Goal: Task Accomplishment & Management: Manage account settings

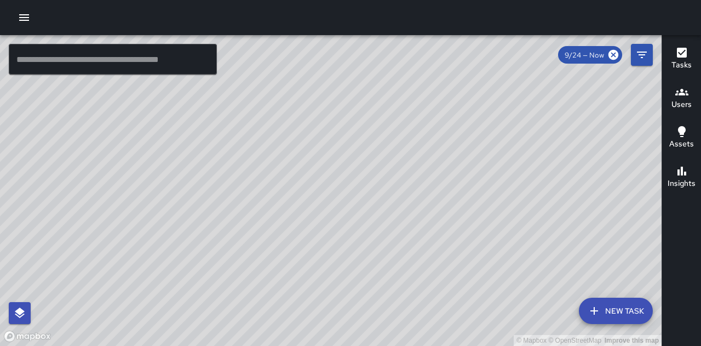
drag, startPoint x: 562, startPoint y: 255, endPoint x: 529, endPoint y: 312, distance: 65.8
drag, startPoint x: 529, startPoint y: 312, endPoint x: 579, endPoint y: 230, distance: 96.6
click at [579, 230] on div "© Mapbox © OpenStreetMap Improve this map" at bounding box center [331, 190] width 662 height 311
drag, startPoint x: 574, startPoint y: 231, endPoint x: 562, endPoint y: 133, distance: 98.8
click at [562, 133] on div "© Mapbox © OpenStreetMap Improve this map" at bounding box center [331, 190] width 662 height 311
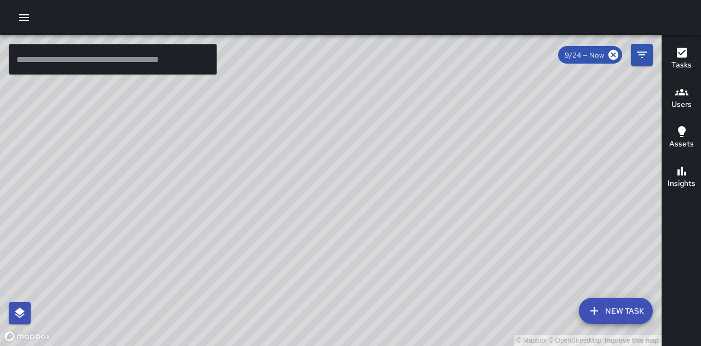
click at [202, 270] on div "© Mapbox © OpenStreetMap Improve this map" at bounding box center [331, 190] width 662 height 311
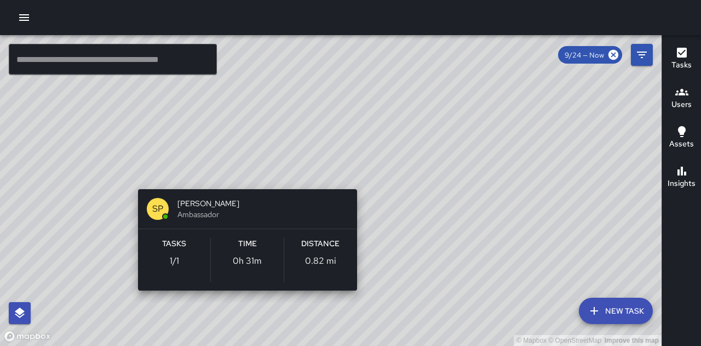
click at [247, 302] on div "© Mapbox © OpenStreetMap Improve this map SP [PERSON_NAME] Ambassador Tasks 1 /…" at bounding box center [331, 190] width 662 height 311
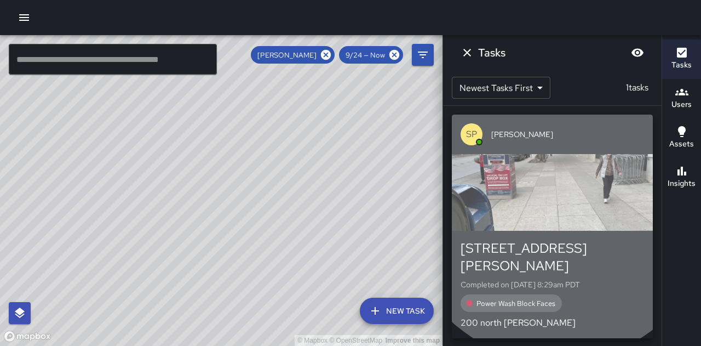
click at [557, 205] on div "button" at bounding box center [552, 192] width 201 height 77
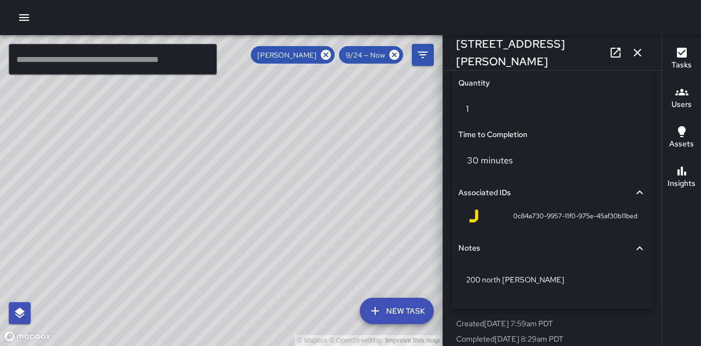
scroll to position [838, 0]
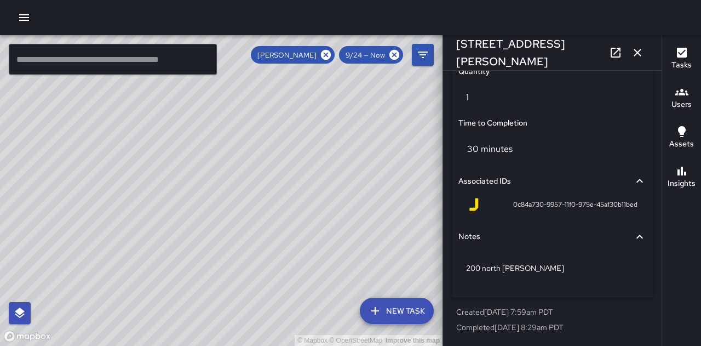
drag, startPoint x: 367, startPoint y: 161, endPoint x: 353, endPoint y: 196, distance: 37.9
click at [353, 196] on div "© Mapbox © OpenStreetMap Improve this map" at bounding box center [221, 190] width 443 height 311
click at [330, 51] on icon at bounding box center [326, 55] width 10 height 10
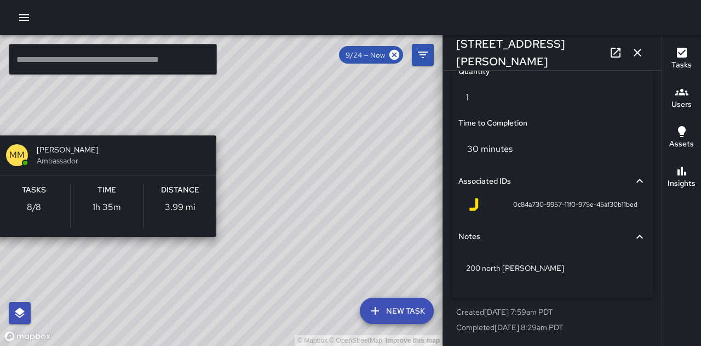
click at [220, 250] on div "© Mapbox © OpenStreetMap Improve this map MM [PERSON_NAME] Ambassador Tasks 8 /…" at bounding box center [221, 190] width 443 height 311
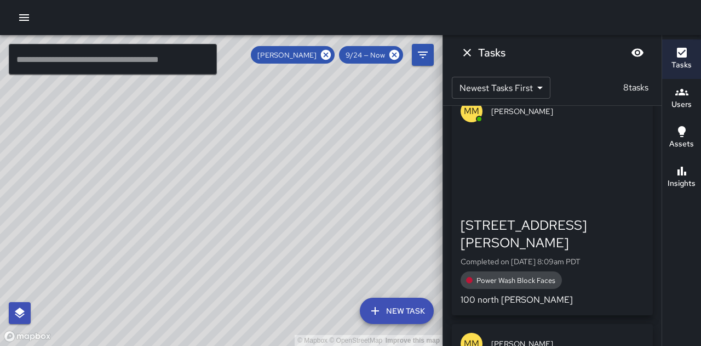
scroll to position [0, 0]
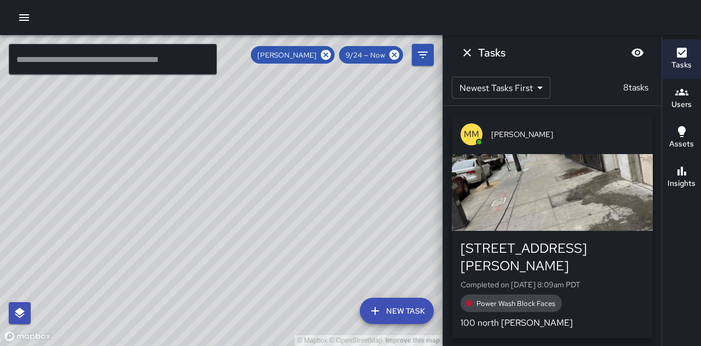
click at [557, 186] on div "button" at bounding box center [552, 192] width 201 height 77
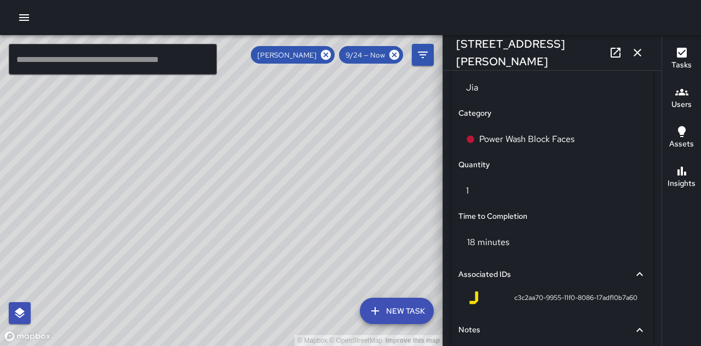
scroll to position [767, 0]
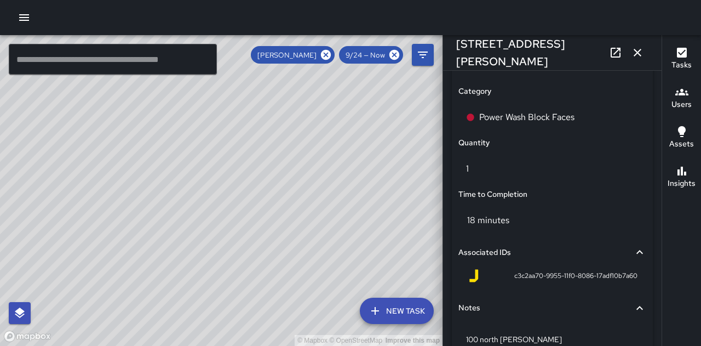
click at [640, 52] on icon "button" at bounding box center [637, 52] width 13 height 13
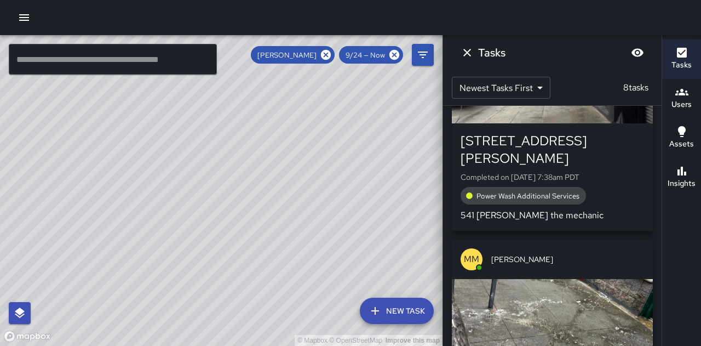
scroll to position [384, 0]
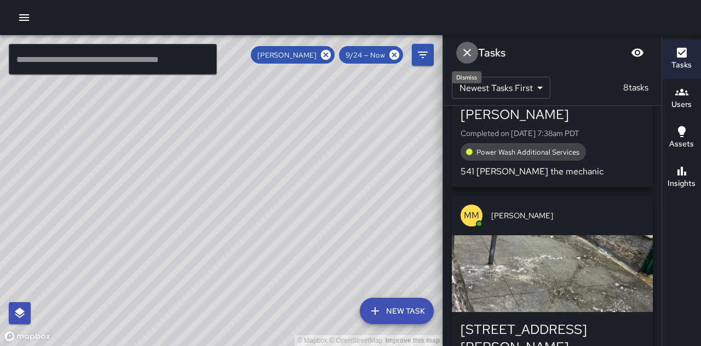
click at [468, 53] on icon "Dismiss" at bounding box center [468, 53] width 8 height 8
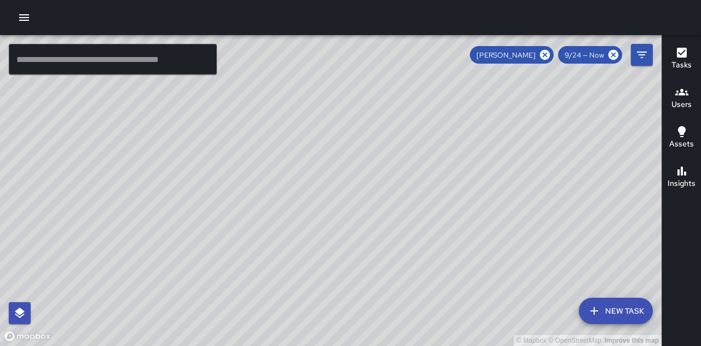
drag, startPoint x: 406, startPoint y: 184, endPoint x: 399, endPoint y: 216, distance: 33.1
click at [376, 229] on div "© Mapbox © OpenStreetMap Improve this map" at bounding box center [331, 190] width 662 height 311
drag, startPoint x: 478, startPoint y: 168, endPoint x: 395, endPoint y: 232, distance: 105.1
click at [396, 241] on div "© Mapbox © OpenStreetMap Improve this map" at bounding box center [331, 190] width 662 height 311
click at [545, 58] on icon at bounding box center [545, 55] width 10 height 10
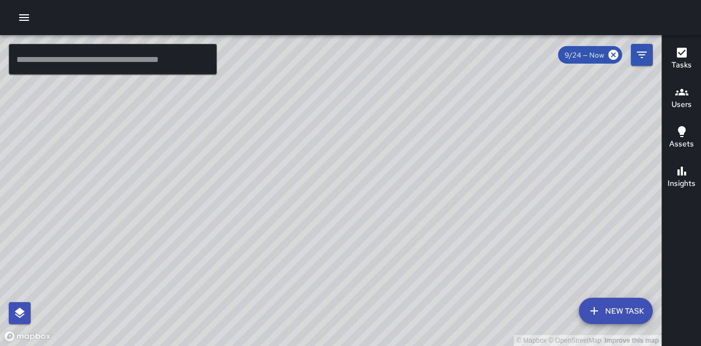
drag, startPoint x: 110, startPoint y: 124, endPoint x: 132, endPoint y: 195, distance: 74.0
click at [132, 200] on div "© Mapbox © OpenStreetMap Improve this map" at bounding box center [331, 190] width 662 height 311
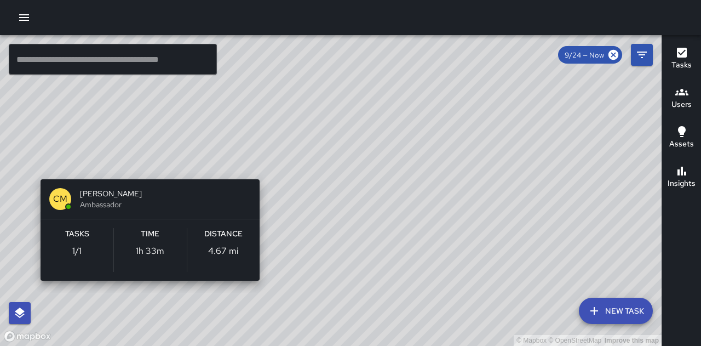
click at [148, 164] on div "© Mapbox © OpenStreetMap Improve this map CM [PERSON_NAME] Ambassador Tasks 1 /…" at bounding box center [331, 190] width 662 height 311
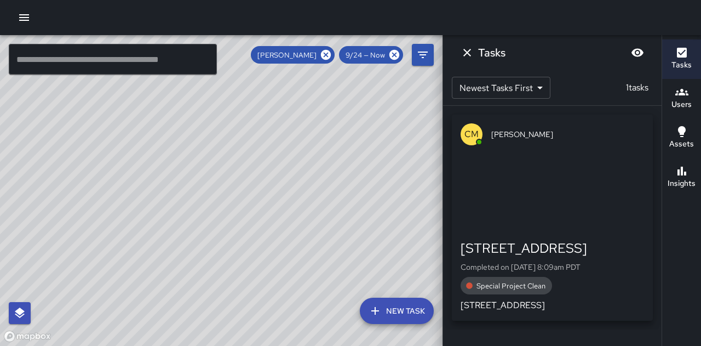
scroll to position [0, 0]
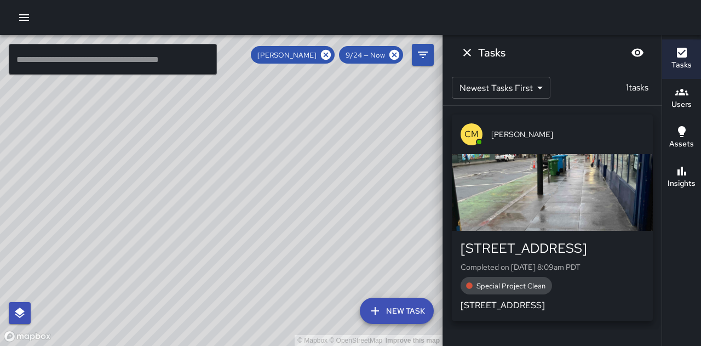
click at [567, 191] on div "button" at bounding box center [552, 192] width 201 height 77
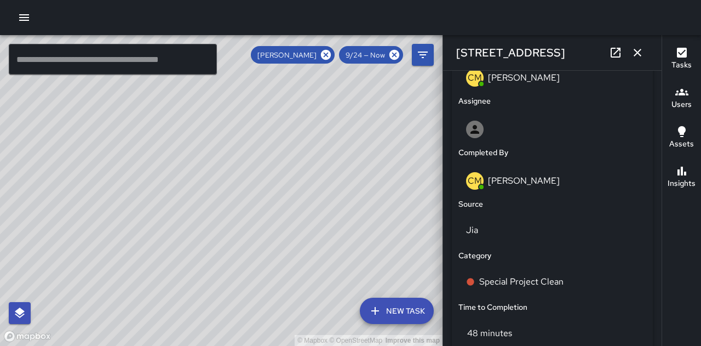
scroll to position [712, 0]
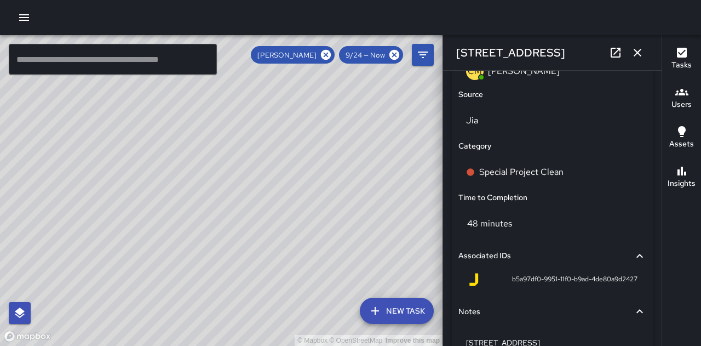
click at [643, 51] on icon "button" at bounding box center [637, 52] width 13 height 13
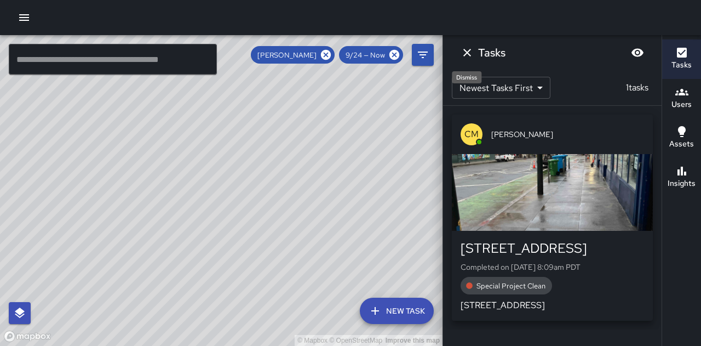
click at [471, 52] on icon "Dismiss" at bounding box center [467, 52] width 13 height 13
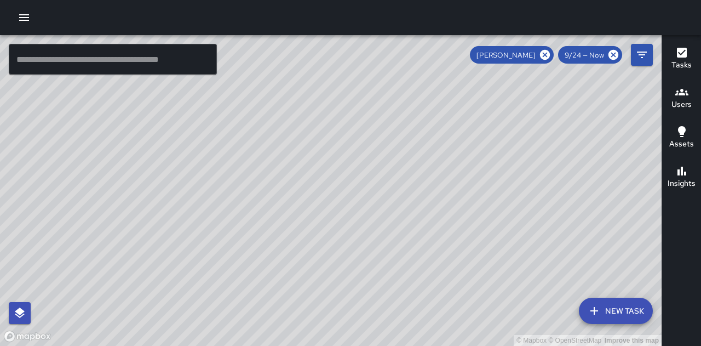
click at [548, 55] on icon at bounding box center [545, 55] width 10 height 10
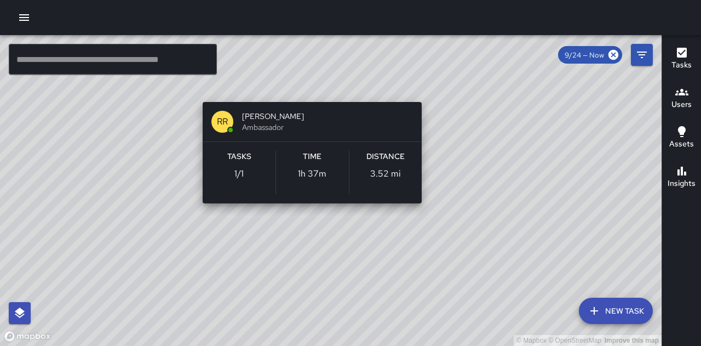
click at [308, 85] on div "© Mapbox © OpenStreetMap Improve this map RR [PERSON_NAME] Ambassador Tasks 1 /…" at bounding box center [331, 190] width 662 height 311
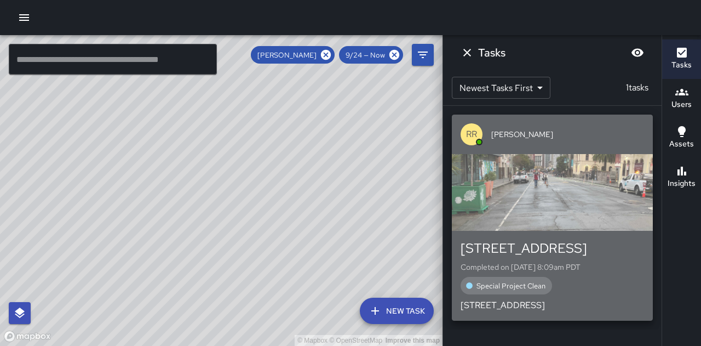
click at [591, 201] on div "button" at bounding box center [552, 192] width 201 height 77
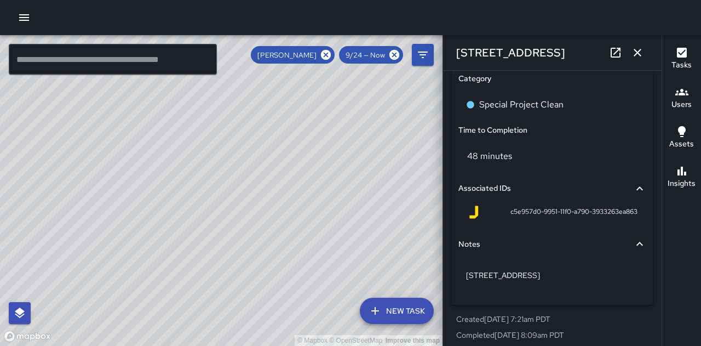
scroll to position [787, 0]
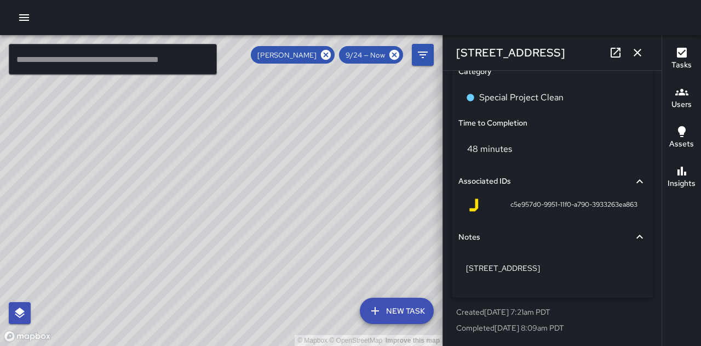
click at [636, 55] on icon "button" at bounding box center [637, 52] width 13 height 13
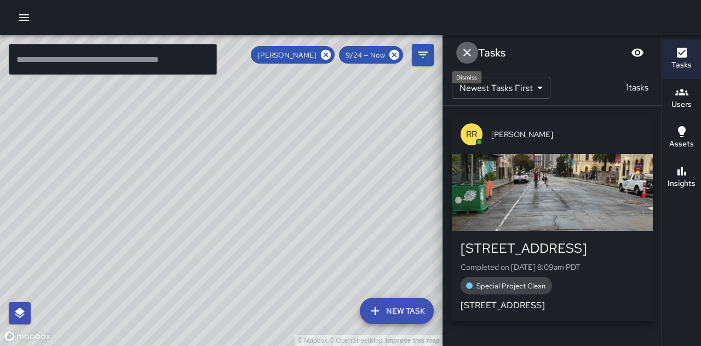
click at [472, 52] on icon "Dismiss" at bounding box center [467, 52] width 13 height 13
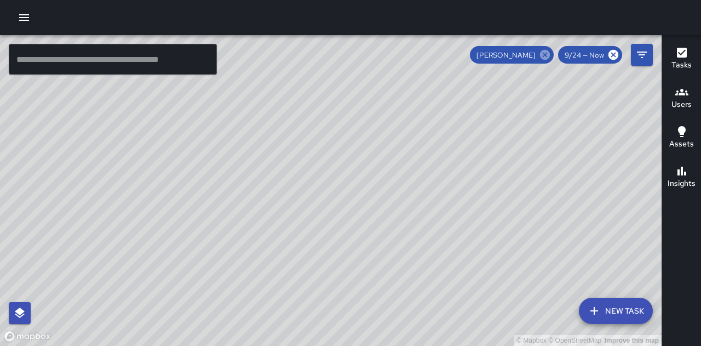
click at [544, 58] on icon at bounding box center [545, 55] width 10 height 10
drag, startPoint x: 278, startPoint y: 203, endPoint x: 361, endPoint y: 206, distance: 82.8
click at [361, 206] on div "© Mapbox © OpenStreetMap Improve this map" at bounding box center [331, 190] width 662 height 311
drag, startPoint x: 401, startPoint y: 138, endPoint x: 395, endPoint y: 244, distance: 105.9
click at [395, 244] on div "© Mapbox © OpenStreetMap Improve this map" at bounding box center [331, 190] width 662 height 311
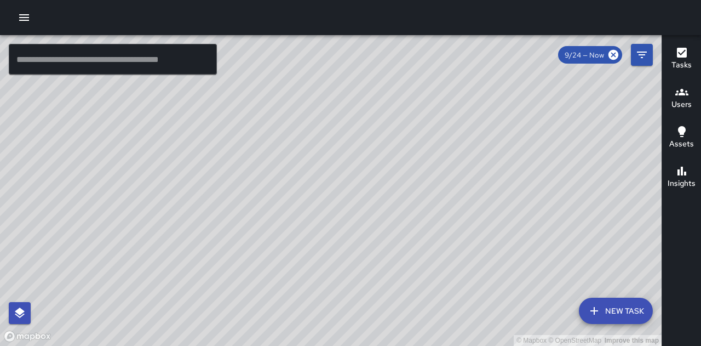
drag, startPoint x: 525, startPoint y: 173, endPoint x: 491, endPoint y: 245, distance: 79.9
drag, startPoint x: 491, startPoint y: 245, endPoint x: 415, endPoint y: 187, distance: 95.0
click at [415, 187] on div "© Mapbox © OpenStreetMap Improve this map" at bounding box center [331, 190] width 662 height 311
click at [125, 214] on div "© Mapbox © OpenStreetMap Improve this map SP [PERSON_NAME] Ambassador Tasks 2 /…" at bounding box center [331, 190] width 662 height 311
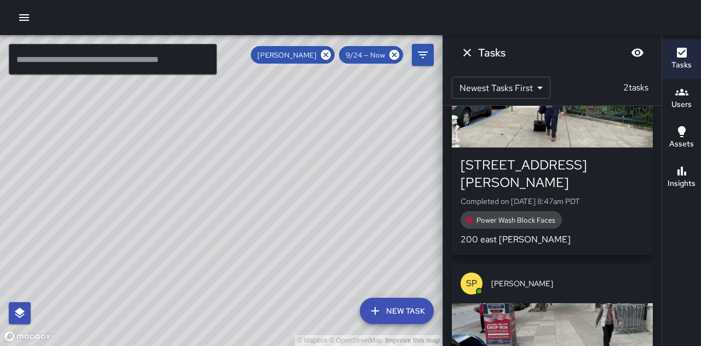
scroll to position [0, 0]
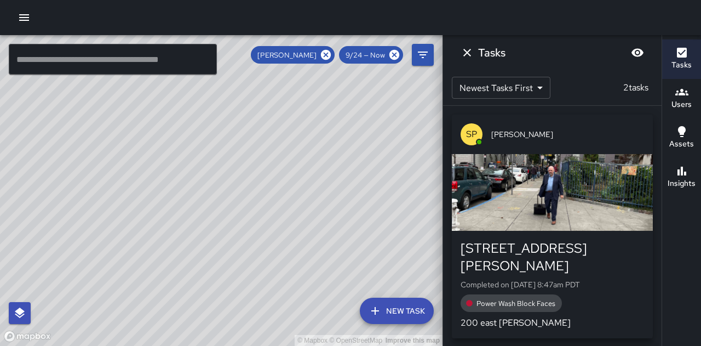
click at [562, 171] on div "button" at bounding box center [552, 192] width 201 height 77
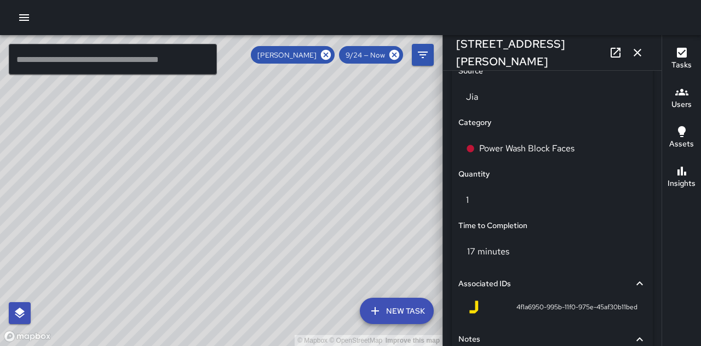
scroll to position [712, 0]
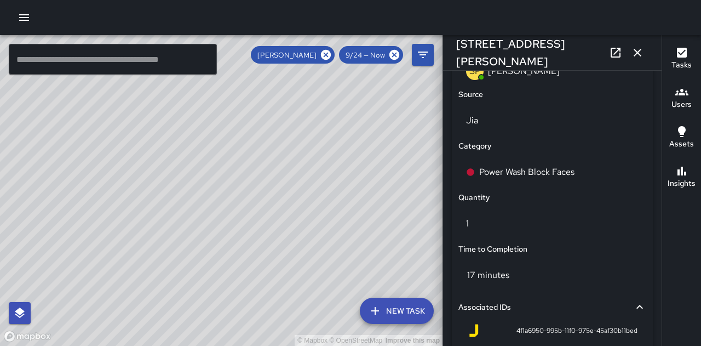
click at [640, 54] on icon "button" at bounding box center [637, 52] width 13 height 13
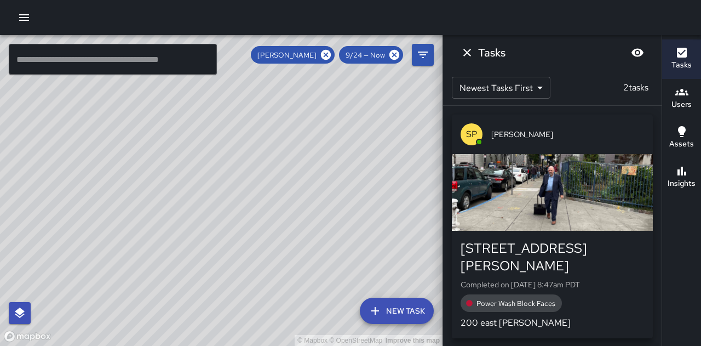
drag, startPoint x: 195, startPoint y: 154, endPoint x: 203, endPoint y: 187, distance: 33.9
click at [203, 187] on div "© Mapbox © OpenStreetMap Improve this map" at bounding box center [221, 190] width 443 height 311
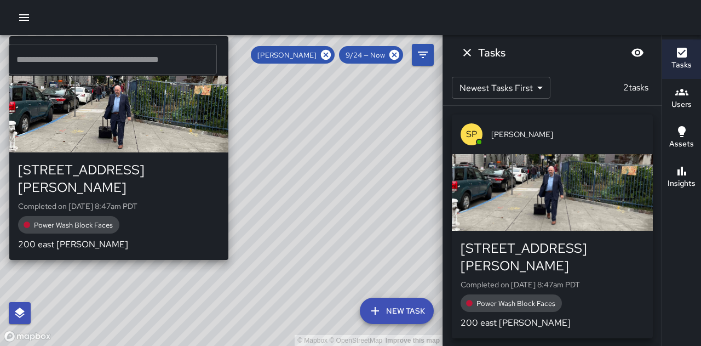
click at [191, 201] on p "Completed on [DATE] 8:47am PDT" at bounding box center [119, 206] width 202 height 11
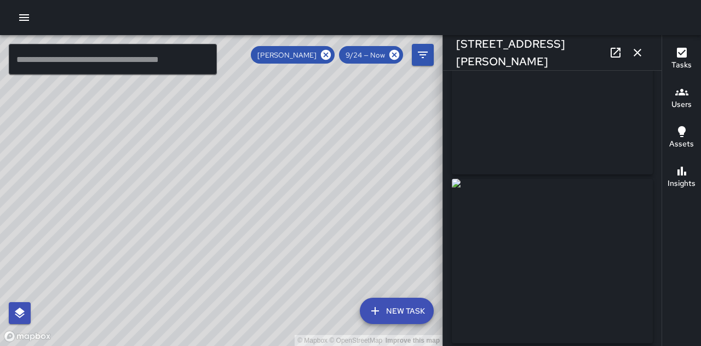
scroll to position [110, 0]
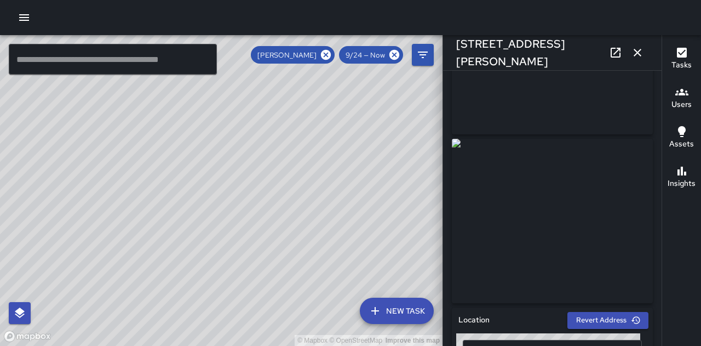
click at [549, 253] on img at bounding box center [552, 221] width 201 height 164
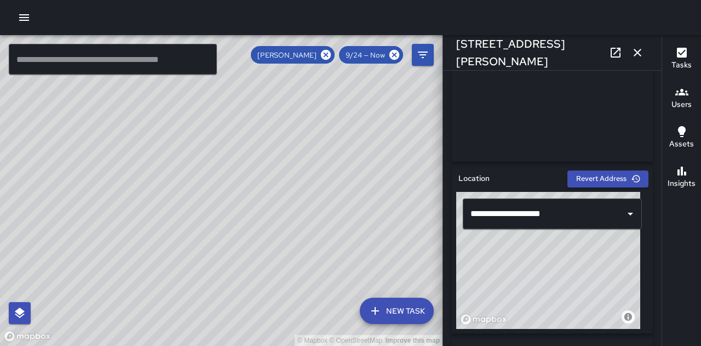
scroll to position [274, 0]
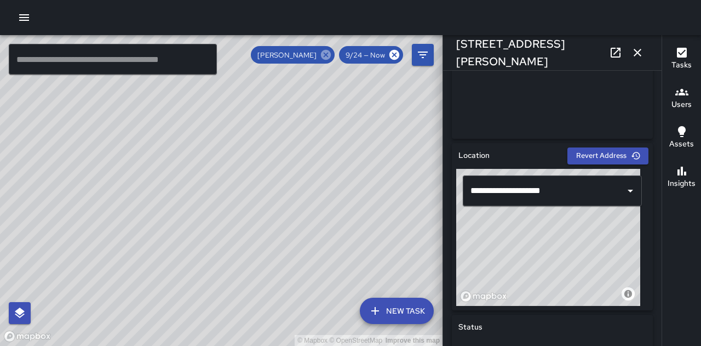
click at [327, 55] on icon at bounding box center [326, 55] width 12 height 12
drag, startPoint x: 402, startPoint y: 121, endPoint x: 338, endPoint y: 147, distance: 69.0
click at [338, 147] on div "© Mapbox © OpenStreetMap Improve this map" at bounding box center [221, 190] width 443 height 311
drag, startPoint x: 355, startPoint y: 111, endPoint x: 294, endPoint y: 255, distance: 156.4
click at [294, 258] on div "© Mapbox © OpenStreetMap Improve this map" at bounding box center [221, 190] width 443 height 311
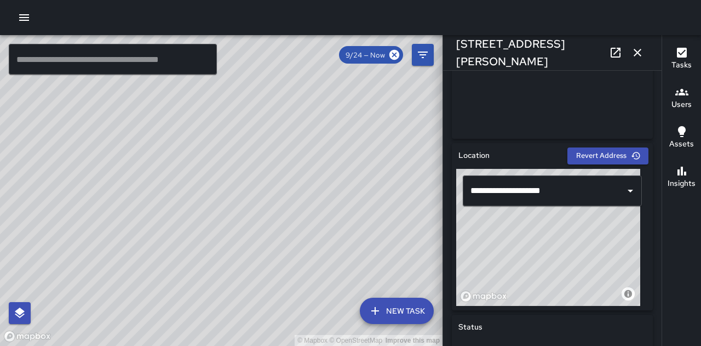
drag, startPoint x: 322, startPoint y: 145, endPoint x: 300, endPoint y: 254, distance: 111.2
click at [300, 254] on div "© Mapbox © OpenStreetMap Improve this map" at bounding box center [221, 190] width 443 height 311
drag, startPoint x: 244, startPoint y: 217, endPoint x: 367, endPoint y: 87, distance: 179.1
click at [365, 89] on div "© Mapbox © OpenStreetMap Improve this map" at bounding box center [221, 190] width 443 height 311
drag, startPoint x: 222, startPoint y: 124, endPoint x: 252, endPoint y: 256, distance: 135.3
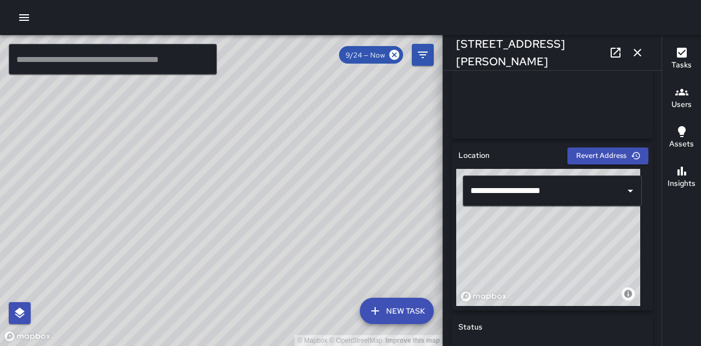
click at [252, 256] on div "© Mapbox © OpenStreetMap Improve this map" at bounding box center [221, 190] width 443 height 311
drag, startPoint x: 414, startPoint y: 185, endPoint x: 364, endPoint y: 145, distance: 63.9
click at [364, 145] on div "© Mapbox © OpenStreetMap Improve this map" at bounding box center [221, 190] width 443 height 311
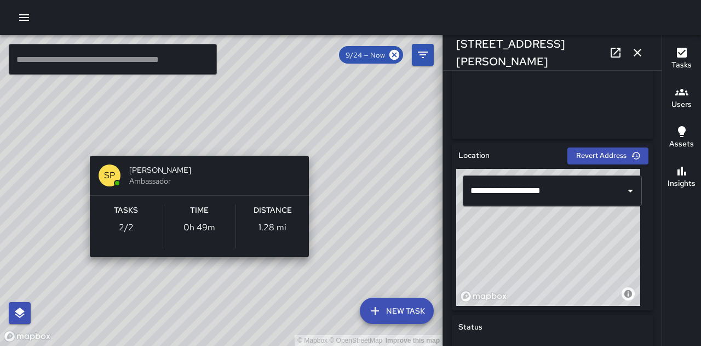
click at [89, 272] on div "© Mapbox © OpenStreetMap Improve this map SP [PERSON_NAME] Ambassador Tasks 2 /…" at bounding box center [221, 190] width 443 height 311
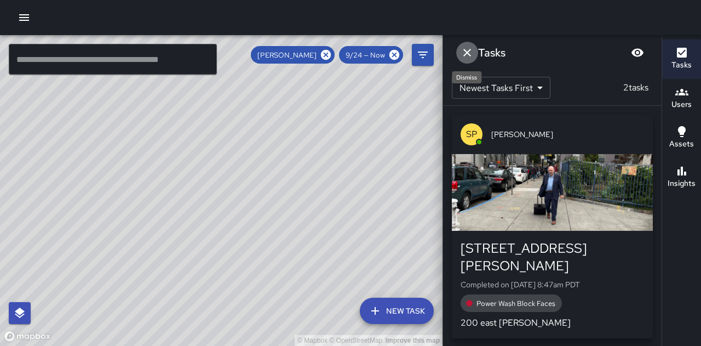
click at [466, 58] on icon "Dismiss" at bounding box center [467, 52] width 13 height 13
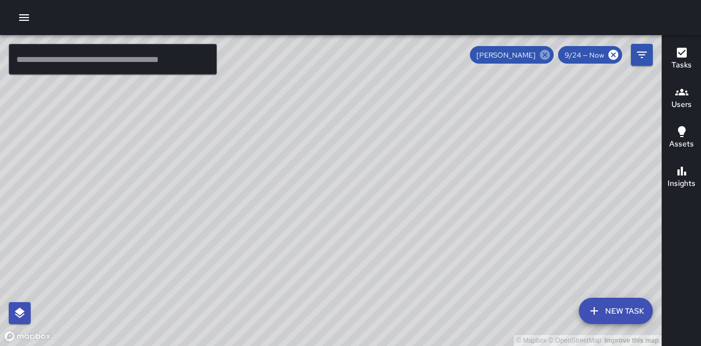
click at [546, 54] on icon at bounding box center [545, 55] width 12 height 12
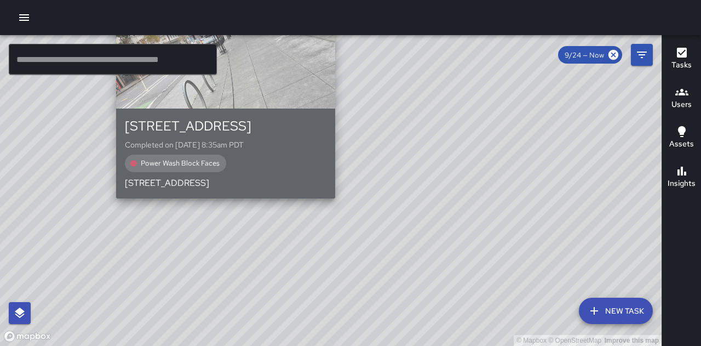
click at [249, 151] on div "[STREET_ADDRESS] Completed on [DATE] 8:35am PDT Power Wash Block Faces 300 sout…" at bounding box center [226, 153] width 202 height 72
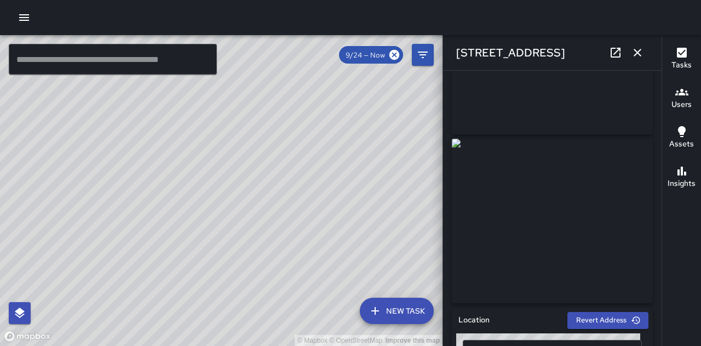
scroll to position [0, 0]
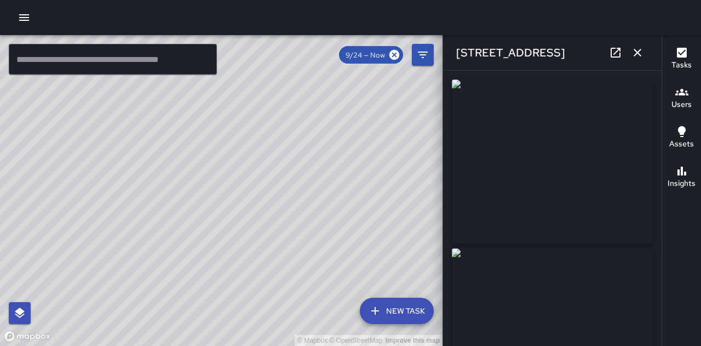
click at [579, 313] on img at bounding box center [552, 330] width 201 height 164
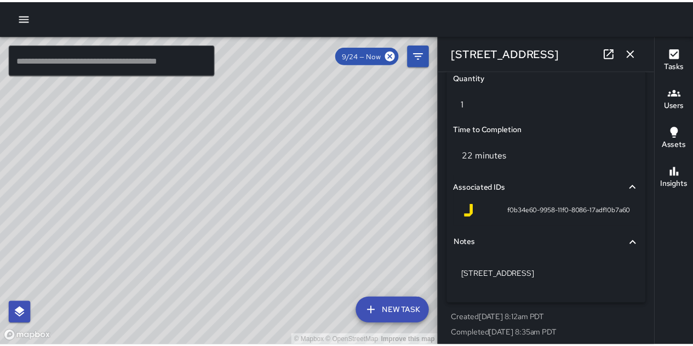
scroll to position [838, 0]
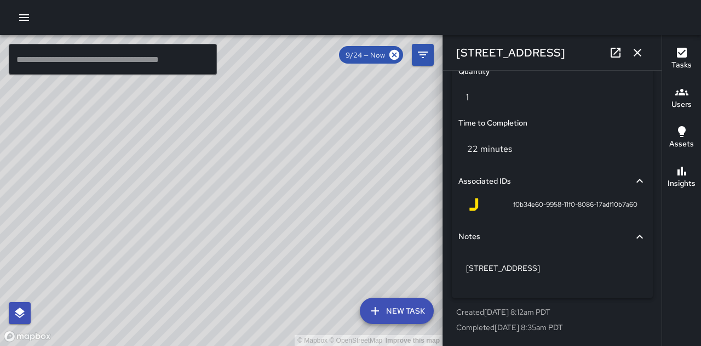
drag, startPoint x: 422, startPoint y: 158, endPoint x: 268, endPoint y: 135, distance: 155.6
click at [268, 135] on div "© Mapbox © OpenStreetMap Improve this map" at bounding box center [221, 190] width 443 height 311
drag, startPoint x: 383, startPoint y: 116, endPoint x: 363, endPoint y: 159, distance: 47.6
drag, startPoint x: 363, startPoint y: 159, endPoint x: 197, endPoint y: 157, distance: 166.0
click at [197, 157] on div "© Mapbox © OpenStreetMap Improve this map" at bounding box center [221, 190] width 443 height 311
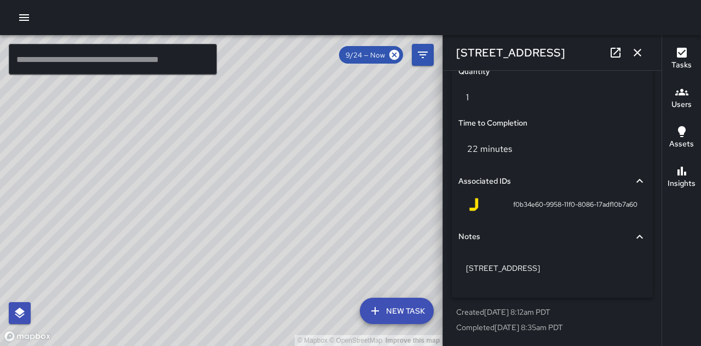
drag, startPoint x: 345, startPoint y: 75, endPoint x: 341, endPoint y: 163, distance: 87.8
click at [341, 163] on div "© Mapbox © OpenStreetMap Improve this map" at bounding box center [221, 190] width 443 height 311
drag, startPoint x: 191, startPoint y: 161, endPoint x: 256, endPoint y: 221, distance: 88.8
click at [256, 221] on div "© Mapbox © OpenStreetMap Improve this map" at bounding box center [221, 190] width 443 height 311
drag, startPoint x: 264, startPoint y: 208, endPoint x: 283, endPoint y: 246, distance: 42.4
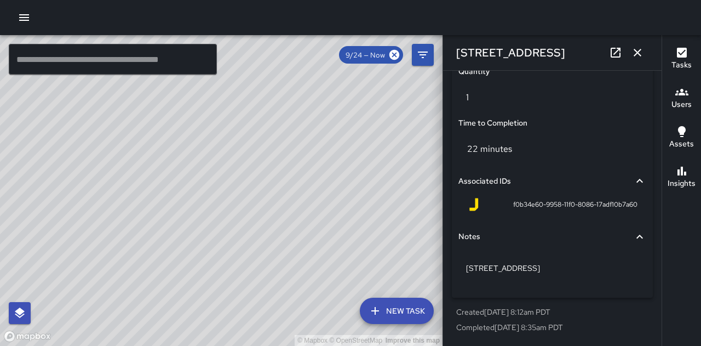
click at [283, 246] on div "© Mapbox © OpenStreetMap Improve this map" at bounding box center [221, 190] width 443 height 311
drag, startPoint x: 351, startPoint y: 179, endPoint x: 335, endPoint y: 187, distance: 17.4
click at [335, 187] on div "© Mapbox © OpenStreetMap Improve this map" at bounding box center [221, 190] width 443 height 311
click at [304, 192] on div "© Mapbox © OpenStreetMap Improve this map" at bounding box center [221, 190] width 443 height 311
drag, startPoint x: 276, startPoint y: 195, endPoint x: 323, endPoint y: 184, distance: 48.4
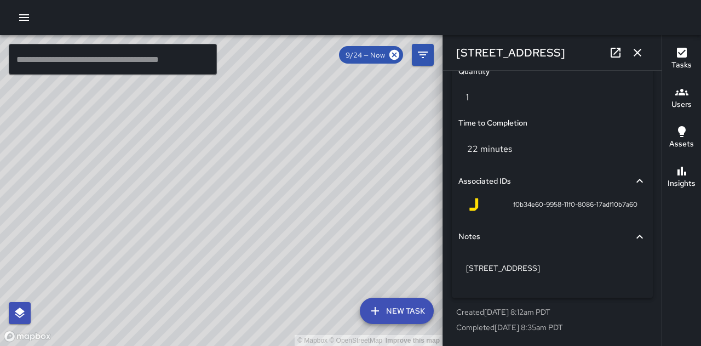
click at [323, 184] on div "© Mapbox © OpenStreetMap Improve this map" at bounding box center [221, 190] width 443 height 311
drag, startPoint x: 438, startPoint y: 256, endPoint x: 293, endPoint y: 274, distance: 146.3
click at [293, 274] on div "© Mapbox © OpenStreetMap Improve this map" at bounding box center [221, 190] width 443 height 311
drag, startPoint x: 209, startPoint y: 262, endPoint x: 313, endPoint y: 245, distance: 105.5
click at [313, 245] on div "© Mapbox © OpenStreetMap Improve this map" at bounding box center [221, 190] width 443 height 311
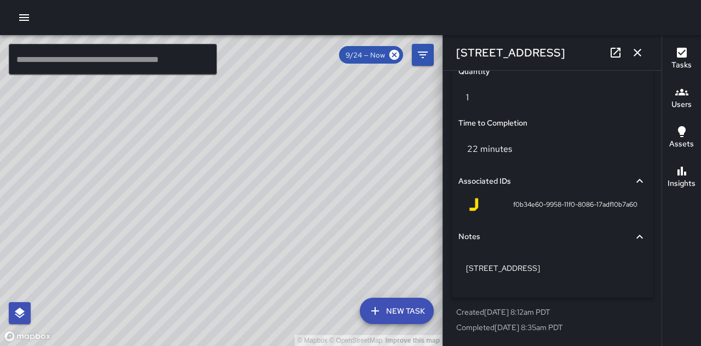
drag, startPoint x: 179, startPoint y: 173, endPoint x: 170, endPoint y: 238, distance: 65.8
click at [170, 238] on div "© Mapbox © OpenStreetMap Improve this map" at bounding box center [221, 190] width 443 height 311
drag, startPoint x: 232, startPoint y: 170, endPoint x: 296, endPoint y: 190, distance: 66.6
click at [296, 190] on div "© Mapbox © OpenStreetMap Improve this map" at bounding box center [221, 190] width 443 height 311
click at [644, 52] on icon "button" at bounding box center [637, 52] width 13 height 13
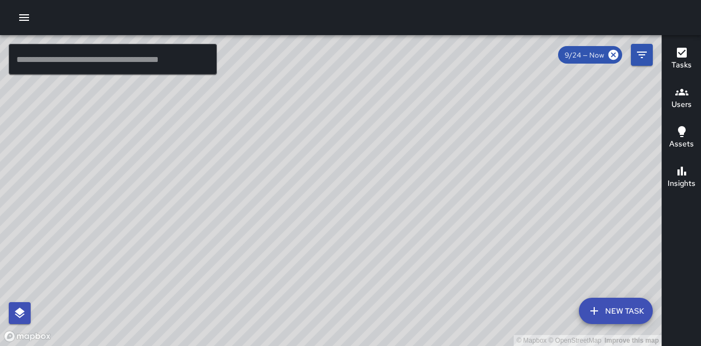
drag, startPoint x: 254, startPoint y: 204, endPoint x: 410, endPoint y: 231, distance: 158.4
click at [410, 231] on div "© Mapbox © OpenStreetMap Improve this map" at bounding box center [331, 190] width 662 height 311
click at [32, 14] on button "button" at bounding box center [24, 18] width 22 height 22
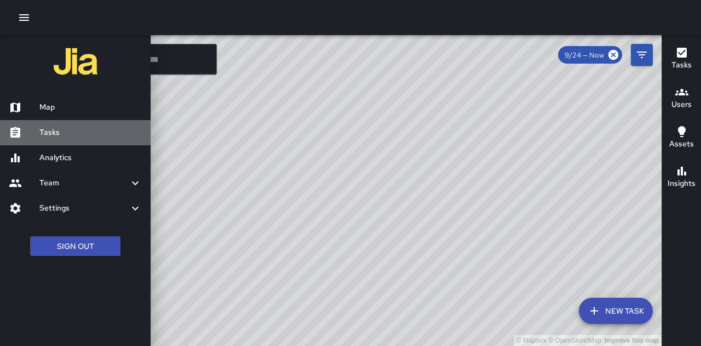
click at [44, 130] on h6 "Tasks" at bounding box center [90, 133] width 102 height 12
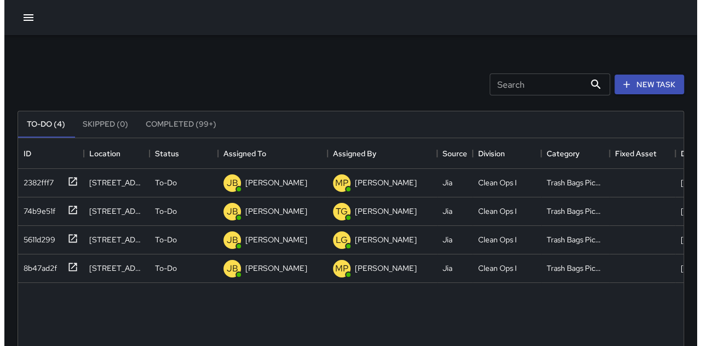
scroll to position [456, 658]
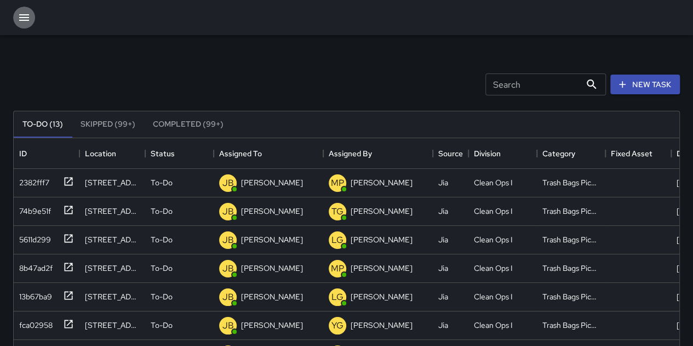
click at [22, 16] on icon "button" at bounding box center [24, 17] width 13 height 13
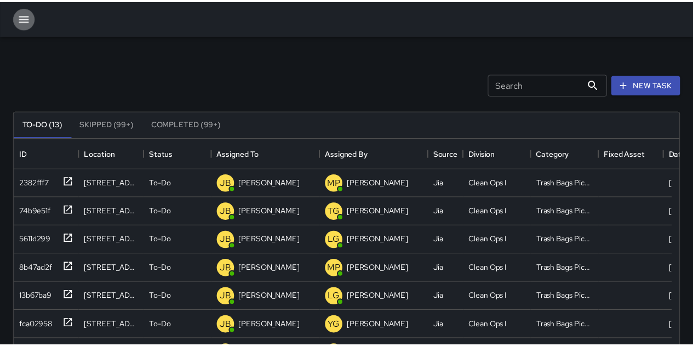
scroll to position [9, 9]
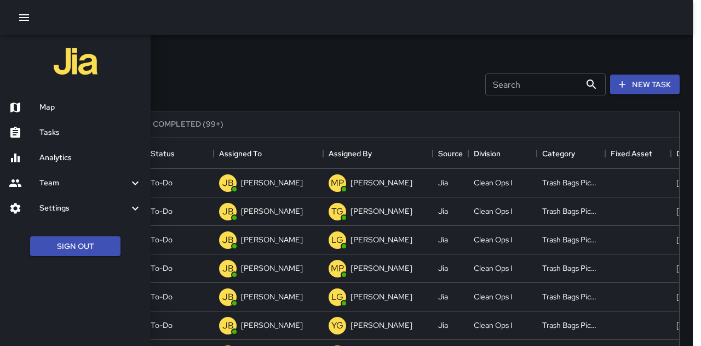
click at [77, 186] on h6 "Team" at bounding box center [83, 183] width 89 height 12
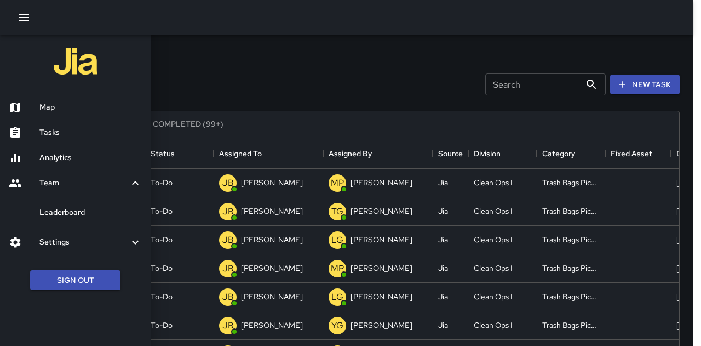
click at [65, 243] on h6 "Settings" at bounding box center [83, 242] width 89 height 12
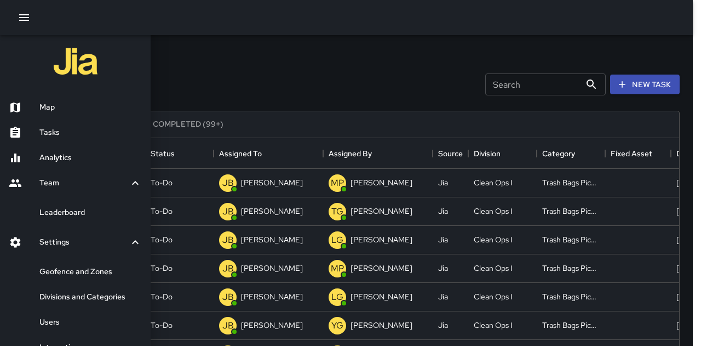
click at [68, 327] on h6 "Users" at bounding box center [90, 322] width 102 height 12
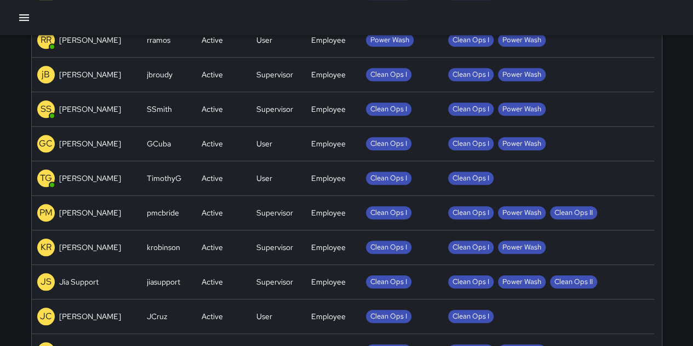
scroll to position [301, 0]
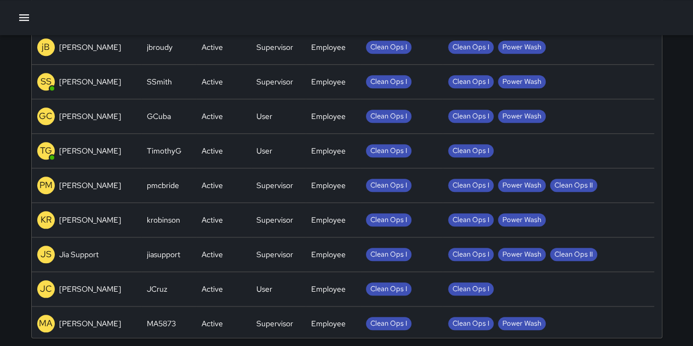
click at [91, 285] on p "[PERSON_NAME]" at bounding box center [90, 288] width 62 height 11
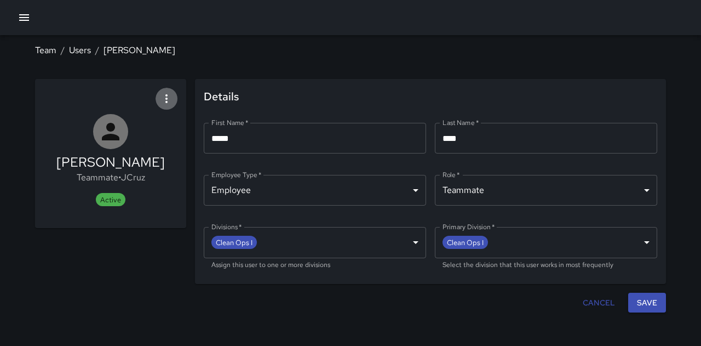
click at [170, 102] on icon "button" at bounding box center [166, 98] width 13 height 13
click at [231, 65] on div at bounding box center [350, 173] width 701 height 346
click at [110, 199] on span "Active" at bounding box center [111, 199] width 30 height 9
click at [127, 177] on p "Teammate • JCruz" at bounding box center [110, 177] width 108 height 13
click at [136, 168] on h5 "[PERSON_NAME]" at bounding box center [110, 162] width 108 height 18
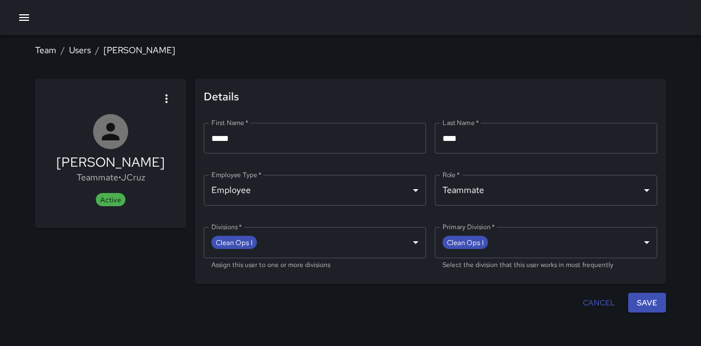
click at [30, 19] on icon "button" at bounding box center [24, 17] width 13 height 13
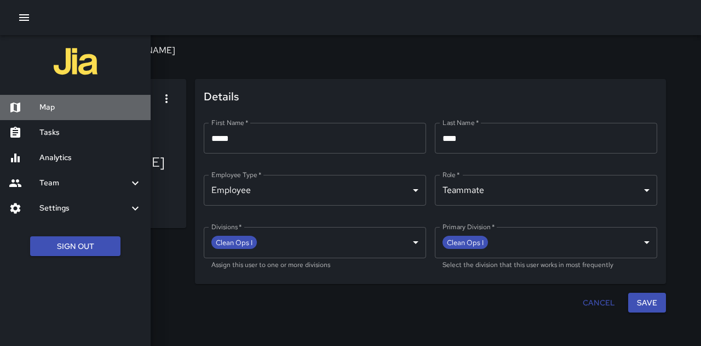
click at [70, 106] on h6 "Map" at bounding box center [90, 107] width 102 height 12
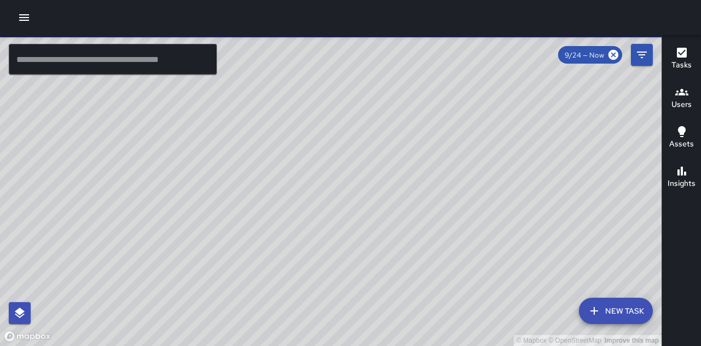
drag, startPoint x: 472, startPoint y: 267, endPoint x: 442, endPoint y: 197, distance: 76.1
click at [442, 197] on div "© Mapbox © OpenStreetMap Improve this map" at bounding box center [331, 190] width 662 height 311
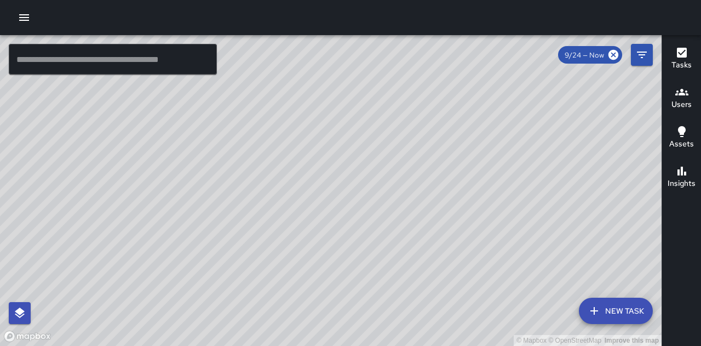
drag, startPoint x: 215, startPoint y: 165, endPoint x: 291, endPoint y: 264, distance: 124.7
click at [291, 264] on div "© Mapbox © OpenStreetMap Improve this map" at bounding box center [331, 190] width 662 height 311
drag, startPoint x: 550, startPoint y: 233, endPoint x: 385, endPoint y: 234, distance: 165.5
click at [385, 234] on div "© Mapbox © OpenStreetMap Improve this map" at bounding box center [331, 190] width 662 height 311
drag, startPoint x: 561, startPoint y: 192, endPoint x: 385, endPoint y: 215, distance: 177.3
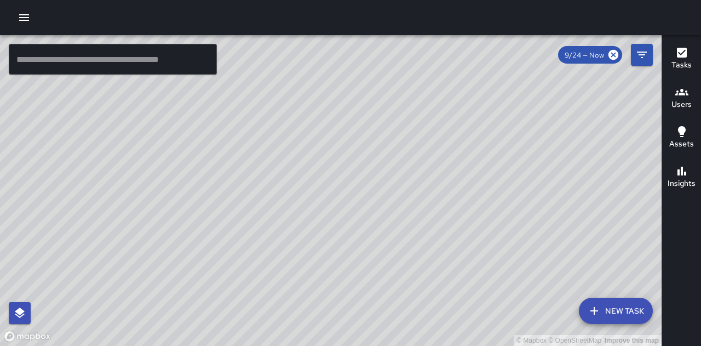
click at [385, 215] on div "© Mapbox © OpenStreetMap Improve this map" at bounding box center [331, 190] width 662 height 311
drag, startPoint x: 393, startPoint y: 147, endPoint x: 390, endPoint y: 216, distance: 69.1
click at [390, 216] on div "© Mapbox © OpenStreetMap Improve this map" at bounding box center [331, 190] width 662 height 311
drag, startPoint x: 527, startPoint y: 256, endPoint x: 482, endPoint y: 168, distance: 98.5
click at [482, 168] on div "© Mapbox © OpenStreetMap Improve this map" at bounding box center [331, 190] width 662 height 311
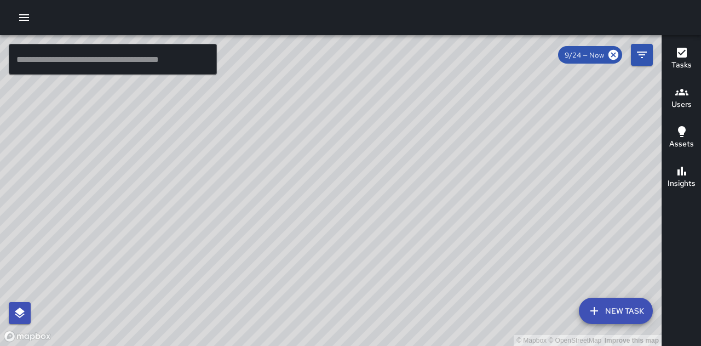
drag, startPoint x: 552, startPoint y: 161, endPoint x: 528, endPoint y: 224, distance: 68.0
drag, startPoint x: 528, startPoint y: 224, endPoint x: 333, endPoint y: 193, distance: 197.5
click at [333, 193] on div "© Mapbox © OpenStreetMap Improve this map" at bounding box center [331, 190] width 662 height 311
drag, startPoint x: 330, startPoint y: 205, endPoint x: 328, endPoint y: 220, distance: 15.0
click at [328, 220] on div "© Mapbox © OpenStreetMap Improve this map" at bounding box center [331, 190] width 662 height 311
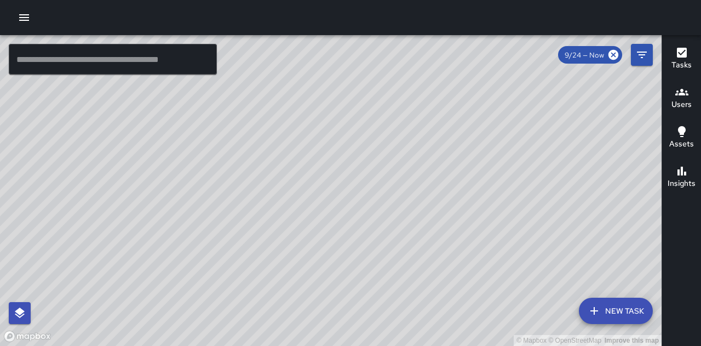
drag, startPoint x: 471, startPoint y: 201, endPoint x: 464, endPoint y: 216, distance: 16.7
drag, startPoint x: 464, startPoint y: 216, endPoint x: 359, endPoint y: 240, distance: 107.4
click at [359, 240] on div "© Mapbox © OpenStreetMap Improve this map" at bounding box center [331, 190] width 662 height 311
drag, startPoint x: 491, startPoint y: 216, endPoint x: 454, endPoint y: 257, distance: 55.4
click at [454, 257] on div "© Mapbox © OpenStreetMap Improve this map" at bounding box center [331, 190] width 662 height 311
